Goal: Task Accomplishment & Management: Manage account settings

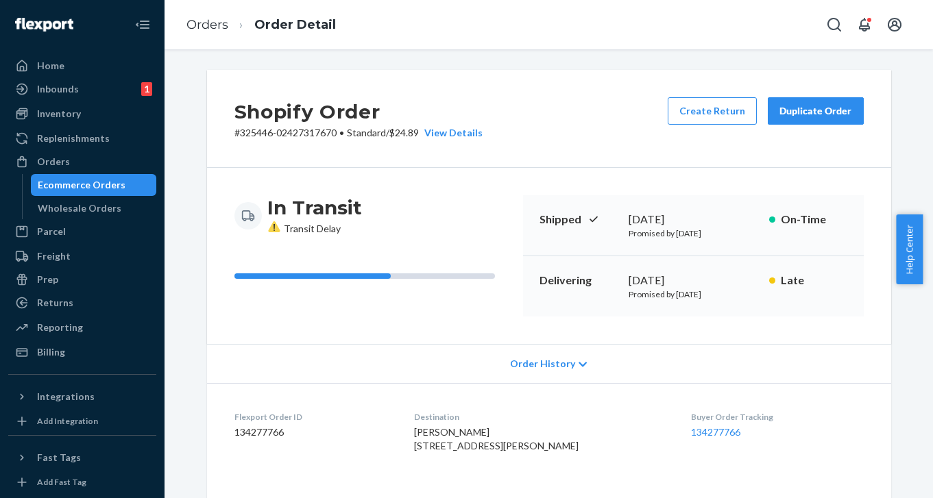
click at [84, 161] on div "Orders" at bounding box center [82, 161] width 145 height 19
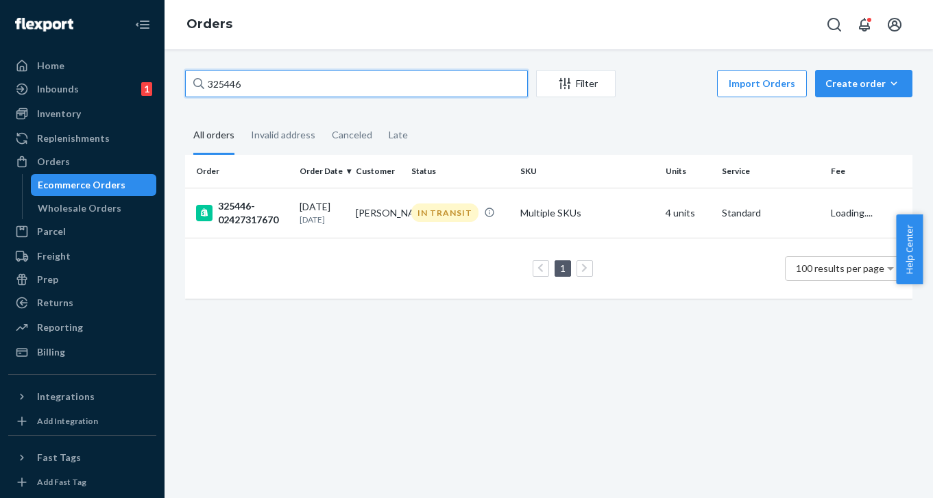
click at [260, 86] on input "325446" at bounding box center [356, 83] width 343 height 27
paste input "6495"
type input "326495"
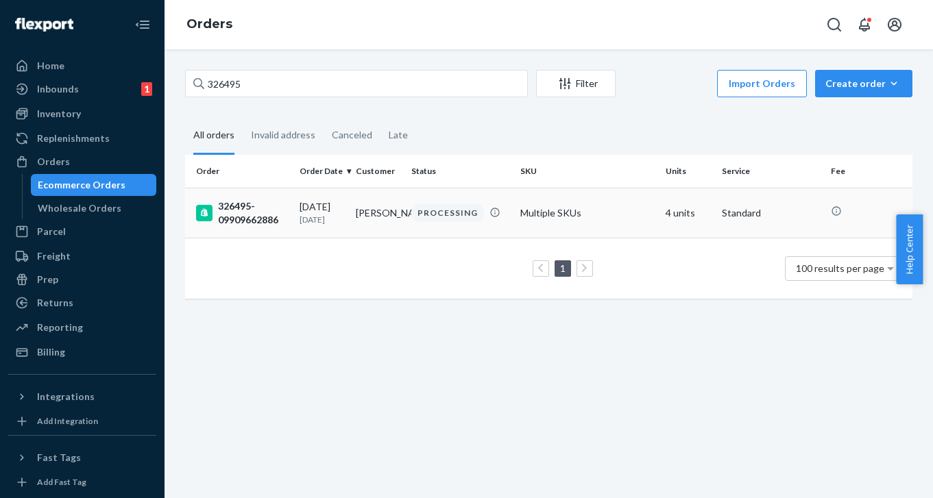
click at [252, 207] on div "326495-09909662886" at bounding box center [242, 212] width 93 height 27
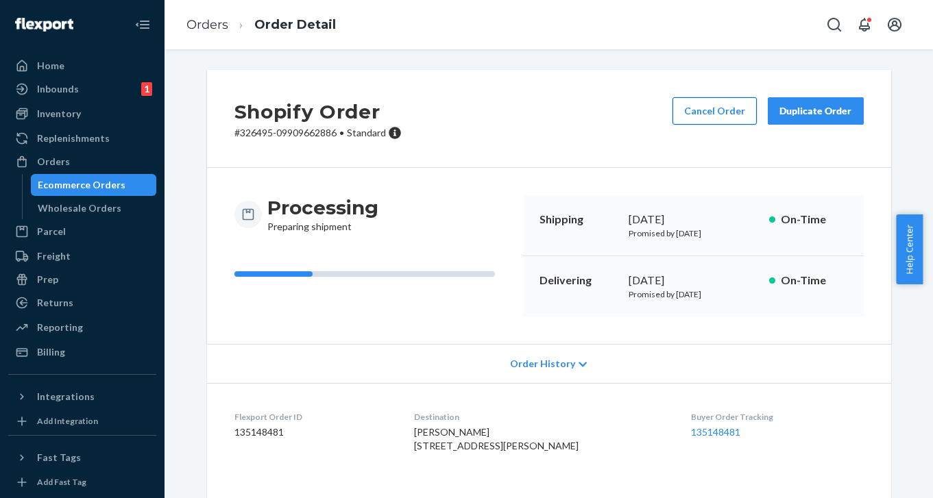
click at [721, 114] on button "Cancel Order" at bounding box center [714, 110] width 84 height 27
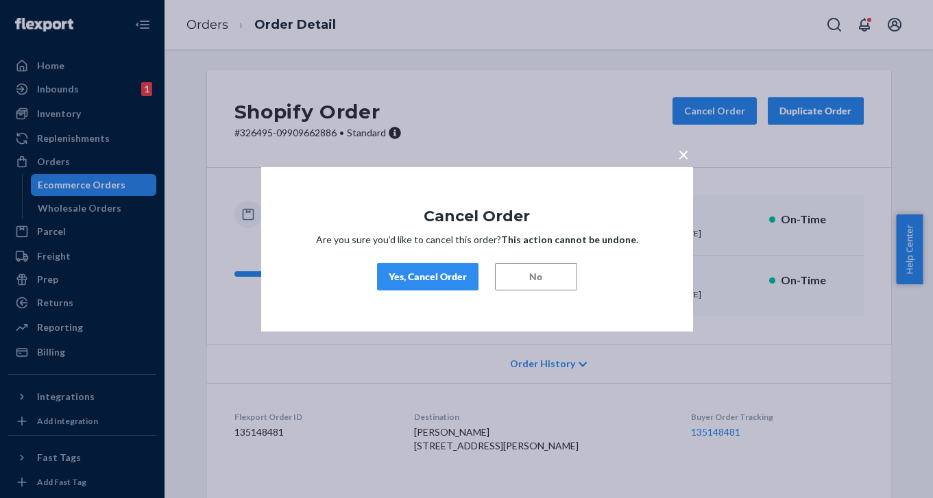
click at [460, 279] on div "Yes, Cancel Order" at bounding box center [428, 277] width 78 height 14
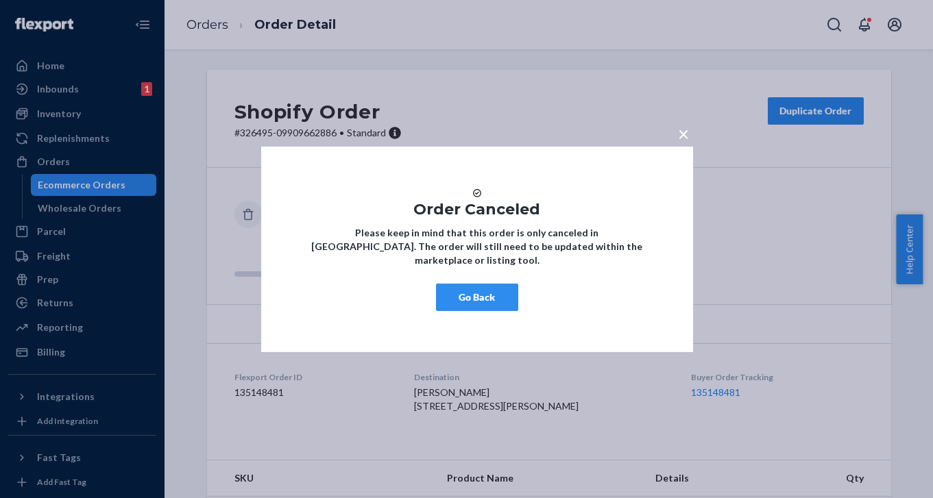
click at [504, 308] on button "Go Back" at bounding box center [477, 297] width 82 height 27
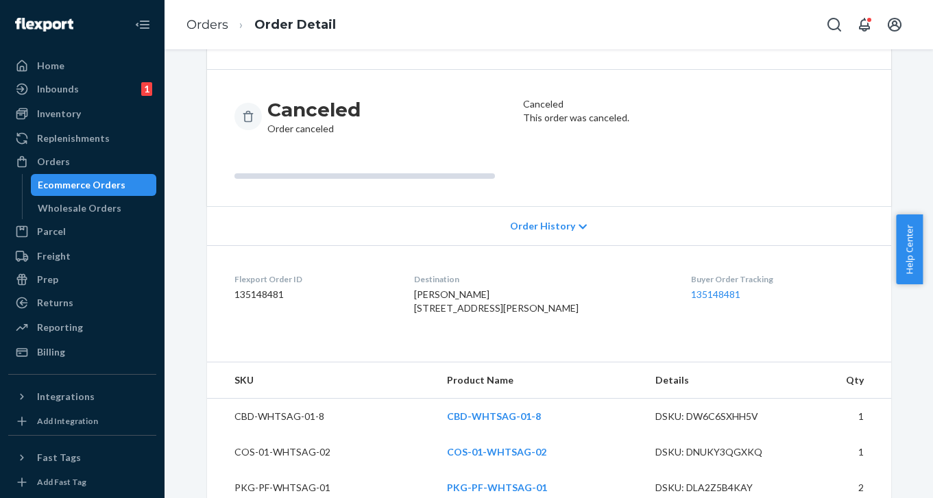
scroll to position [150, 0]
